Goal: Transaction & Acquisition: Purchase product/service

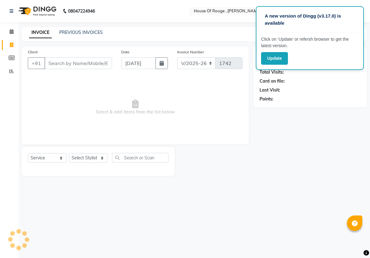
select select "82"
select select "service"
click at [66, 62] on input "Client" at bounding box center [78, 63] width 68 height 12
type input "9899746797"
click at [93, 61] on span "Add Client" at bounding box center [96, 63] width 24 height 6
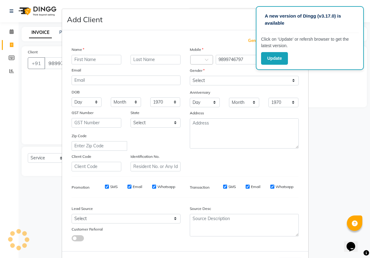
select select "10"
click at [92, 61] on input "text" at bounding box center [97, 60] width 50 height 10
type input "pyiyanka"
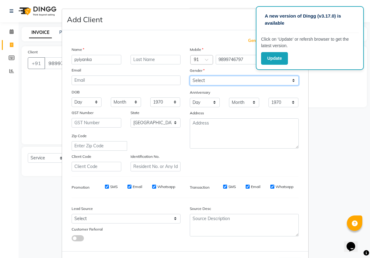
select select "[DEMOGRAPHIC_DATA]"
click at [285, 245] on div "Generate Dummy Number Name pyiyanka Email DOB Day 01 02 03 04 05 06 07 08 09 10…" at bounding box center [185, 140] width 246 height 221
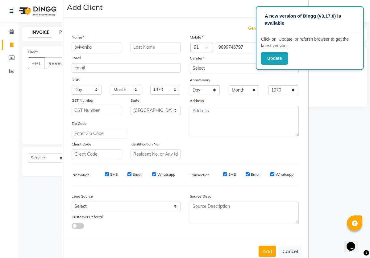
scroll to position [26, 0]
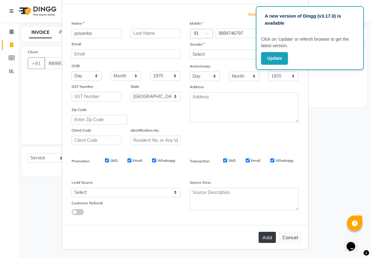
click at [271, 239] on button "Add" at bounding box center [266, 237] width 17 height 11
type input "98******97"
select select
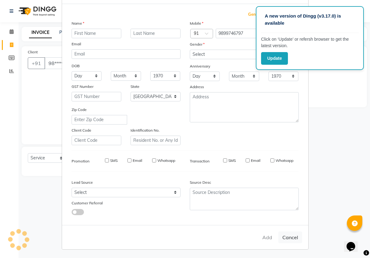
select select "null"
select select
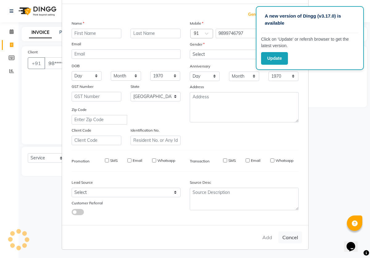
checkbox input "false"
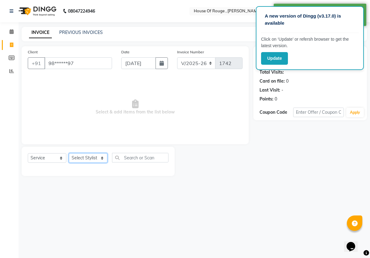
select select "2887"
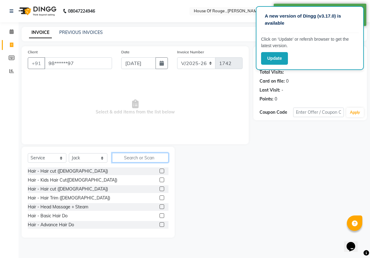
click at [128, 158] on input "text" at bounding box center [140, 158] width 56 height 10
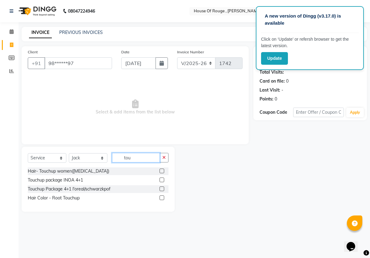
type input "tou"
click at [162, 198] on label at bounding box center [161, 197] width 5 height 5
click at [162, 198] on input "checkbox" at bounding box center [161, 198] width 4 height 4
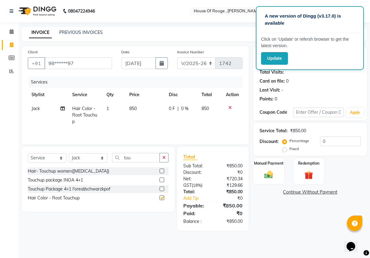
checkbox input "false"
click at [143, 114] on td "850" at bounding box center [144, 115] width 39 height 27
select select "2887"
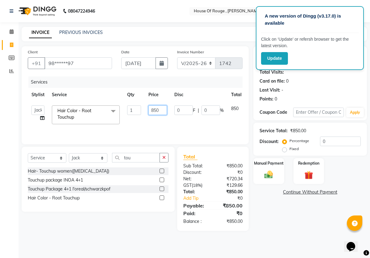
click at [162, 110] on input "850" at bounding box center [157, 110] width 19 height 10
type input "8"
type input "1000"
click at [161, 133] on div "Services Stylist Service Qty Price Disc Total Action ahmed pedicurist [PERSON_N…" at bounding box center [135, 107] width 215 height 62
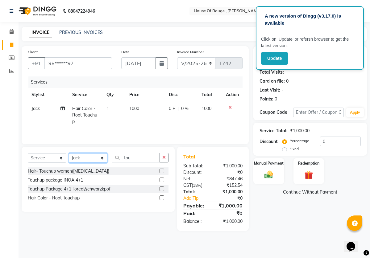
select select "2896"
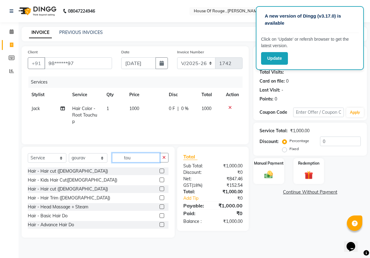
click at [138, 158] on input "tou" at bounding box center [136, 158] width 48 height 10
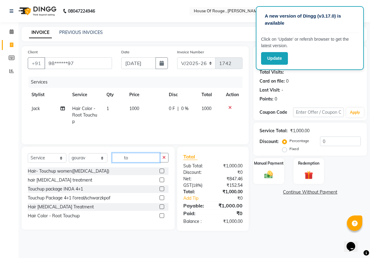
type input "t"
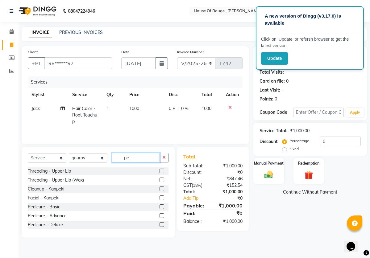
type input "pe"
click at [160, 205] on label at bounding box center [161, 206] width 5 height 5
click at [160, 205] on input "checkbox" at bounding box center [161, 207] width 4 height 4
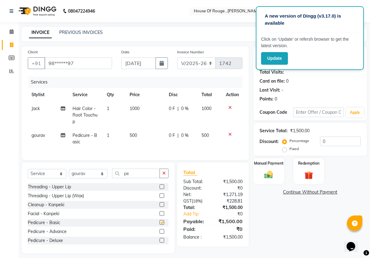
checkbox input "false"
click at [138, 134] on td "500" at bounding box center [145, 139] width 39 height 20
select select "2896"
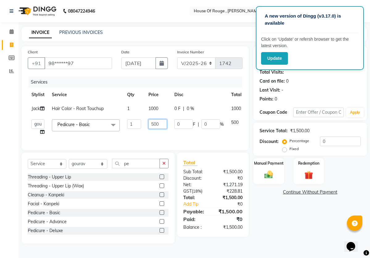
click at [153, 129] on input "500" at bounding box center [157, 124] width 19 height 10
type input "600"
click at [277, 210] on div "Name: Pyiyanka Membership: No Active Membership Total Visits: Card on file: 0 L…" at bounding box center [312, 144] width 118 height 197
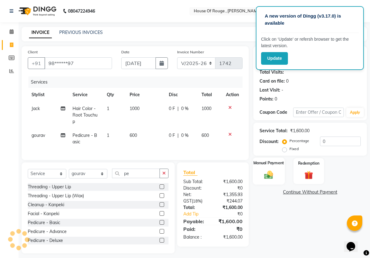
click at [269, 176] on img at bounding box center [268, 175] width 14 height 10
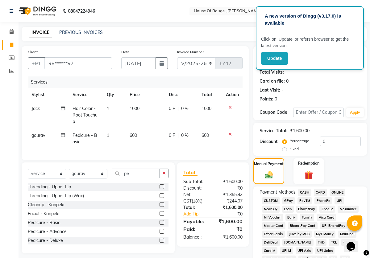
click at [306, 192] on span "CASH" at bounding box center [304, 192] width 13 height 7
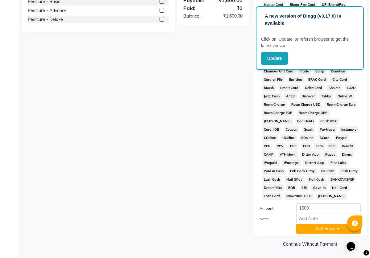
scroll to position [229, 0]
click at [313, 228] on button "Add Payment" at bounding box center [328, 229] width 64 height 10
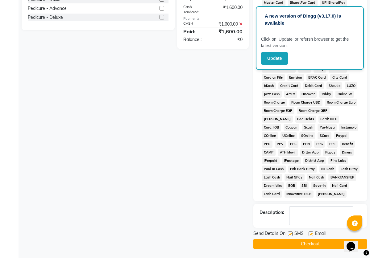
click at [316, 248] on button "Checkout" at bounding box center [309, 244] width 113 height 10
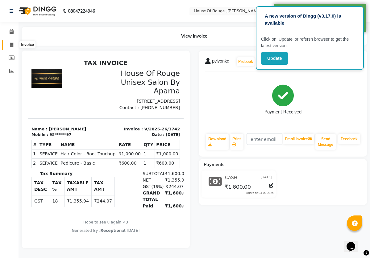
click at [11, 43] on icon at bounding box center [11, 45] width 3 height 5
select select "service"
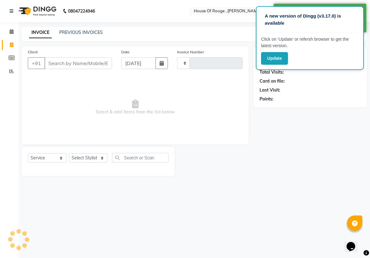
type input "1743"
select select "82"
click at [80, 64] on input "Client" at bounding box center [78, 63] width 68 height 12
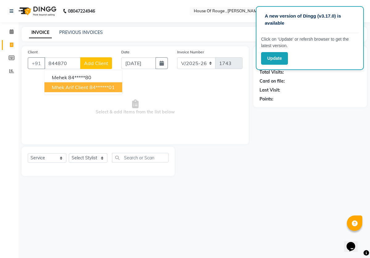
click at [97, 89] on ngb-highlight "84******01" at bounding box center [101, 87] width 25 height 6
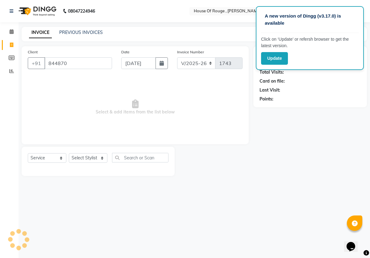
type input "84******01"
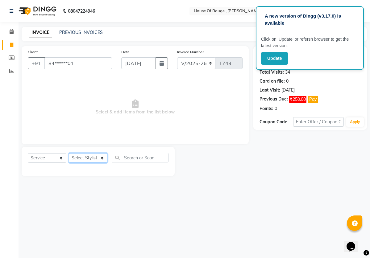
select select "2888"
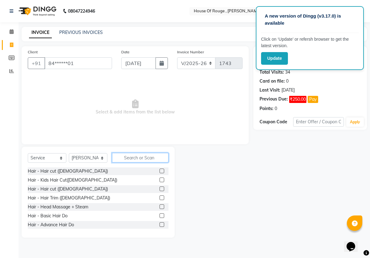
click at [124, 158] on input "text" at bounding box center [140, 158] width 56 height 10
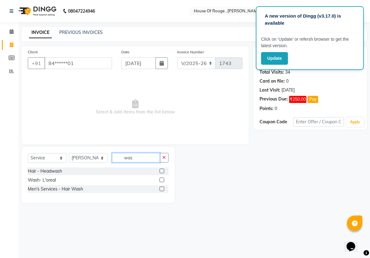
type input "was"
click at [161, 171] on label at bounding box center [161, 171] width 5 height 5
click at [161, 171] on input "checkbox" at bounding box center [161, 171] width 4 height 4
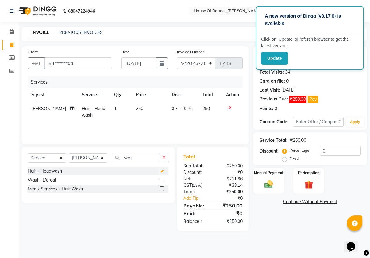
checkbox input "false"
select select "2906"
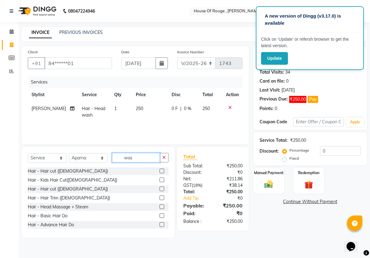
click at [151, 158] on input "was" at bounding box center [136, 158] width 48 height 10
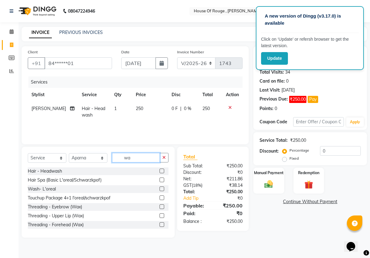
type input "w"
type input "nail"
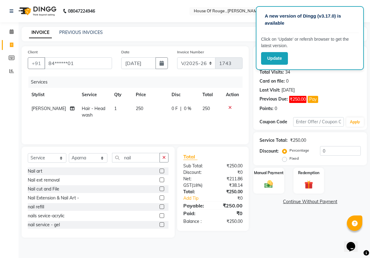
click at [163, 198] on label at bounding box center [161, 197] width 5 height 5
click at [163, 198] on input "checkbox" at bounding box center [161, 198] width 4 height 4
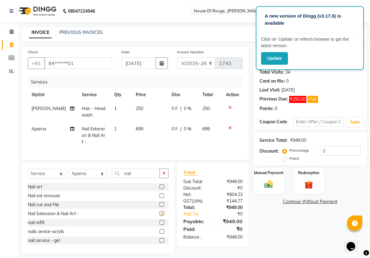
checkbox input "false"
click at [143, 125] on td "699" at bounding box center [150, 135] width 36 height 27
select select "2906"
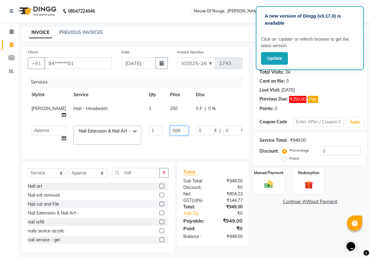
click at [170, 126] on input "699" at bounding box center [179, 131] width 19 height 10
type input "6"
type input "1000"
click at [272, 229] on div "Name: [PERSON_NAME] Client Membership: No Active Membership Total Visits: 34 Ca…" at bounding box center [312, 149] width 118 height 207
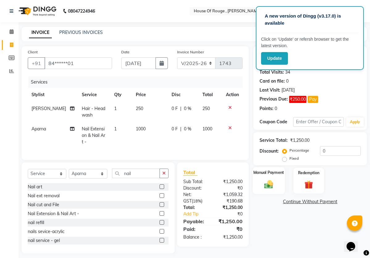
click at [273, 189] on img at bounding box center [268, 184] width 14 height 10
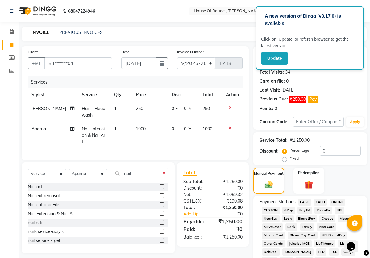
click at [340, 202] on span "ONLINE" at bounding box center [337, 202] width 16 height 7
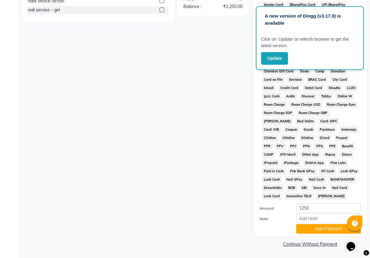
scroll to position [239, 0]
click at [330, 229] on button "Add Payment" at bounding box center [328, 229] width 64 height 10
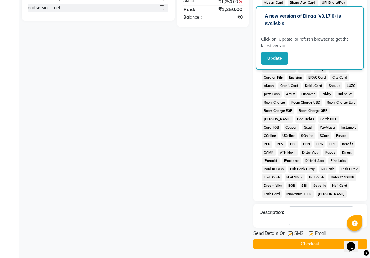
click at [322, 247] on button "Checkout" at bounding box center [309, 244] width 113 height 10
